Goal: Task Accomplishment & Management: Use online tool/utility

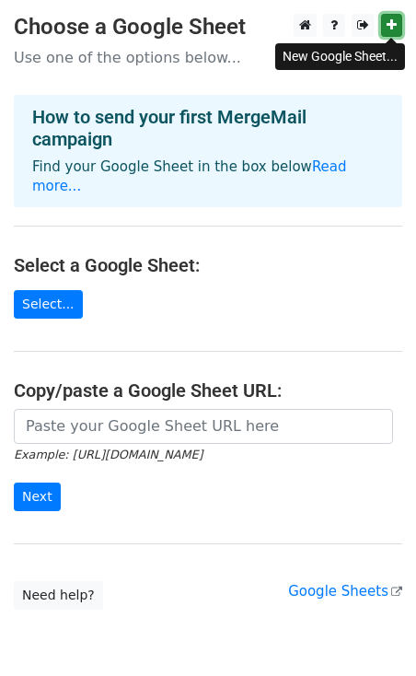
click at [385, 28] on link at bounding box center [391, 25] width 21 height 23
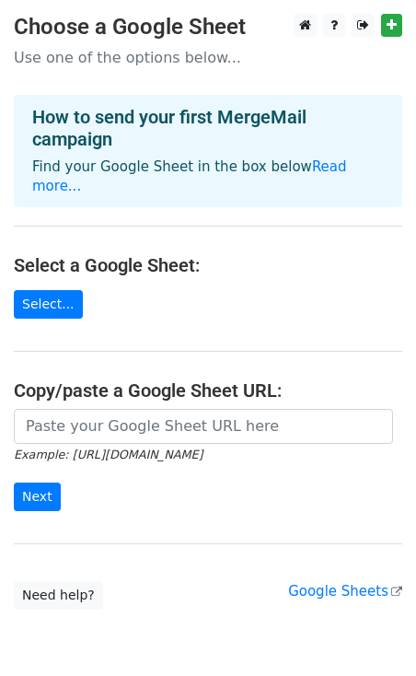
click at [200, 96] on div "How to send your first MergeMail campaign Find your Google Sheet in the box bel…" at bounding box center [208, 151] width 389 height 112
click at [46, 290] on link "Select..." at bounding box center [48, 304] width 69 height 29
